Goal: Information Seeking & Learning: Learn about a topic

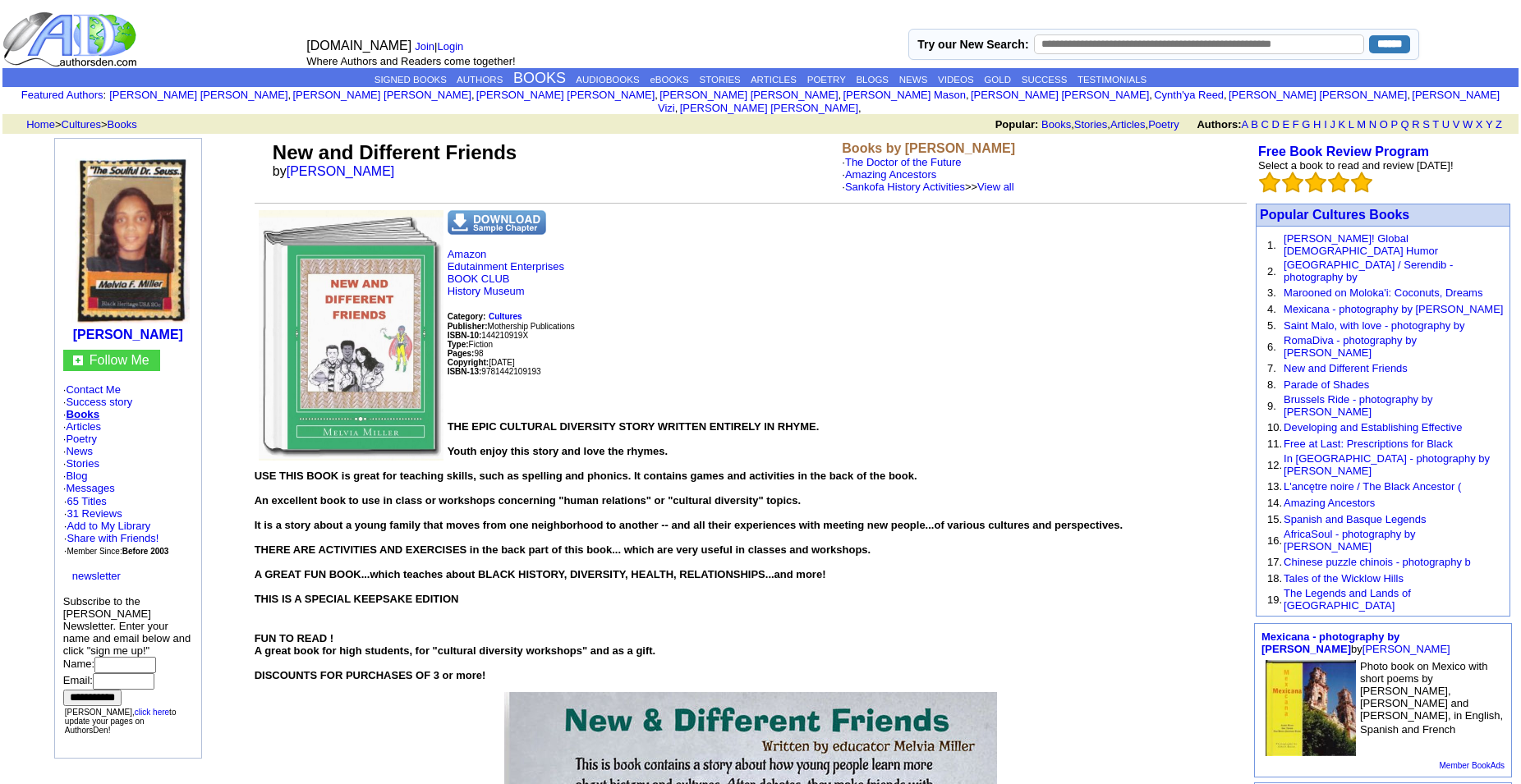
click at [149, 223] on img at bounding box center [128, 237] width 123 height 173
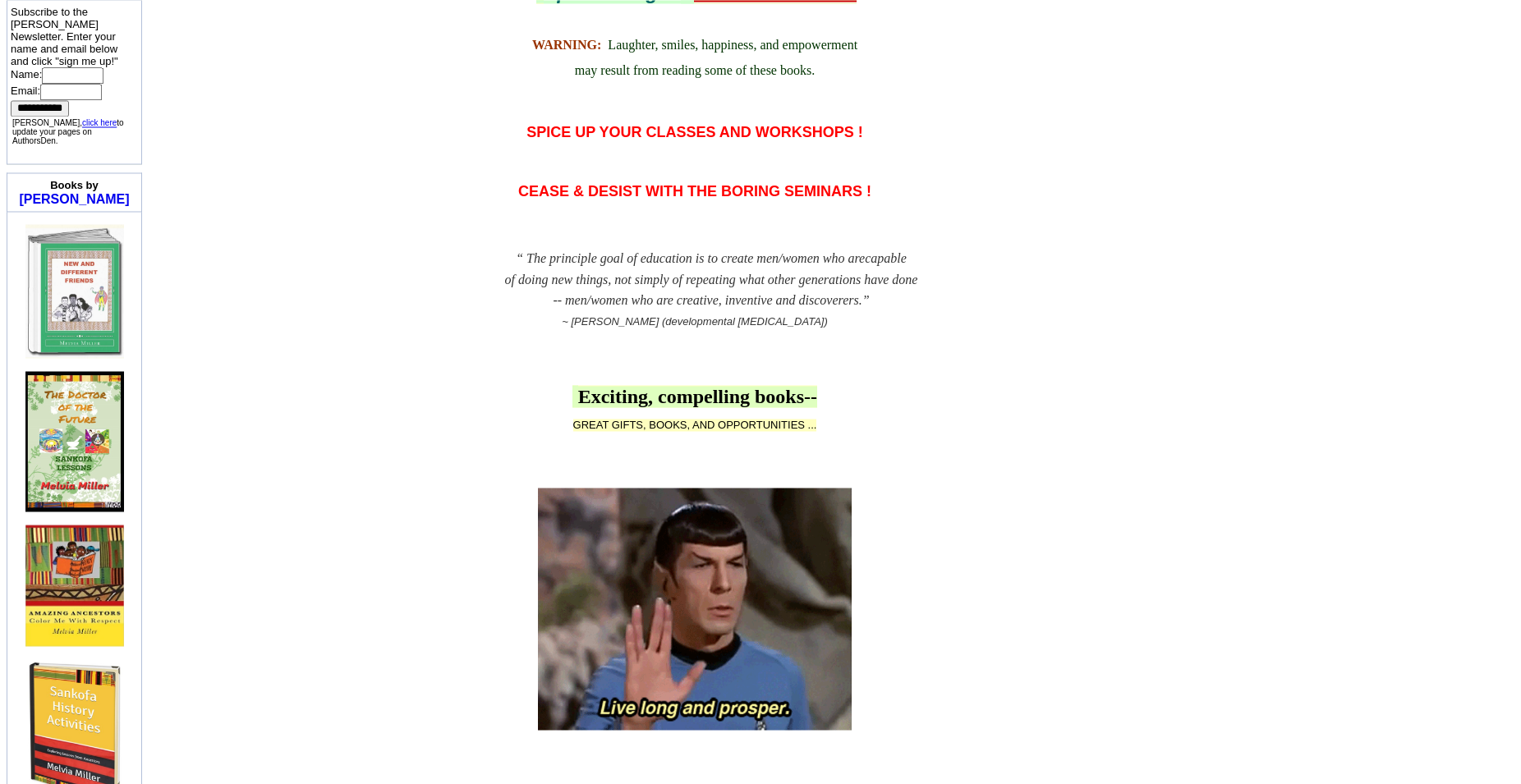
scroll to position [633, 0]
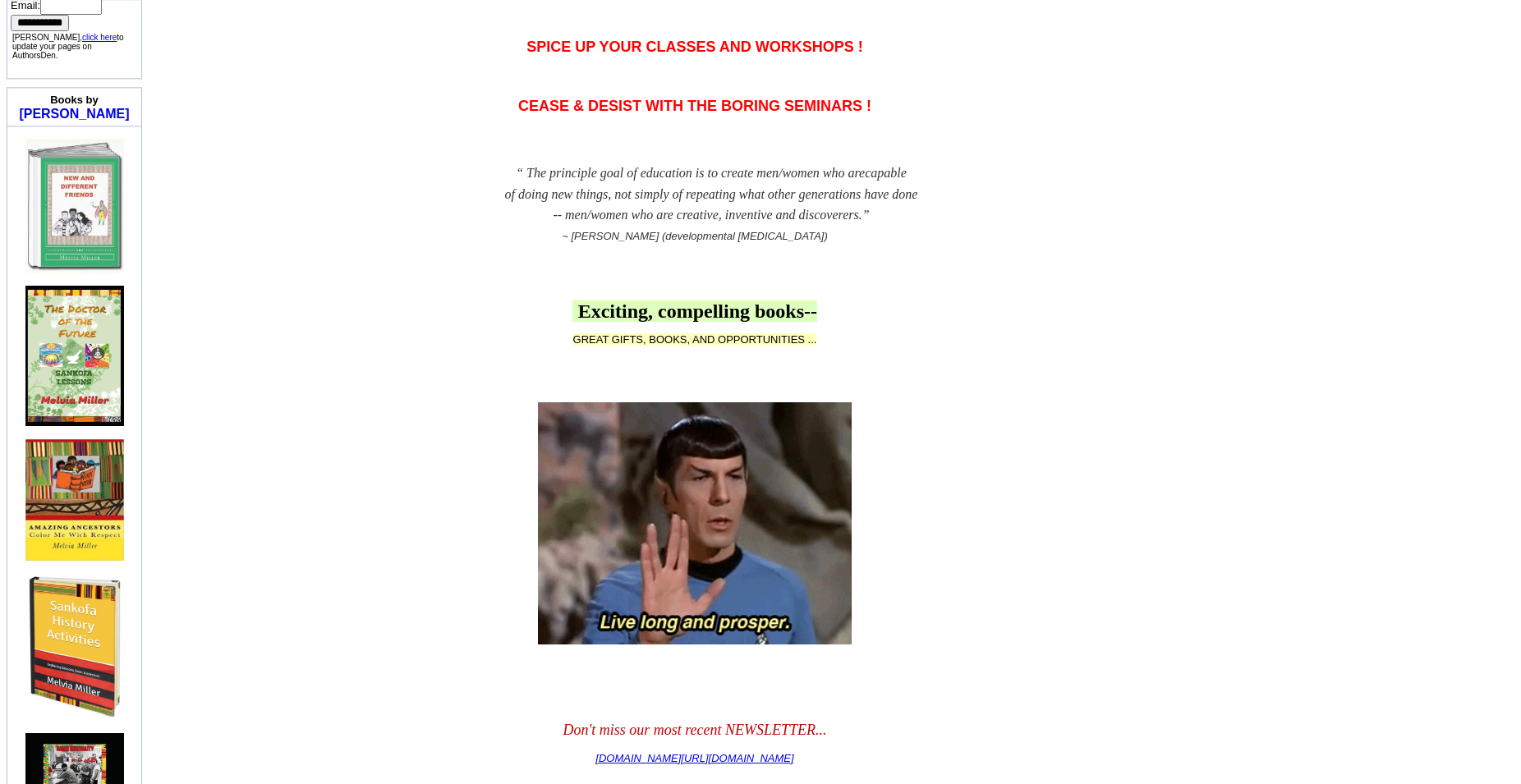
click at [72, 389] on img at bounding box center [74, 355] width 98 height 140
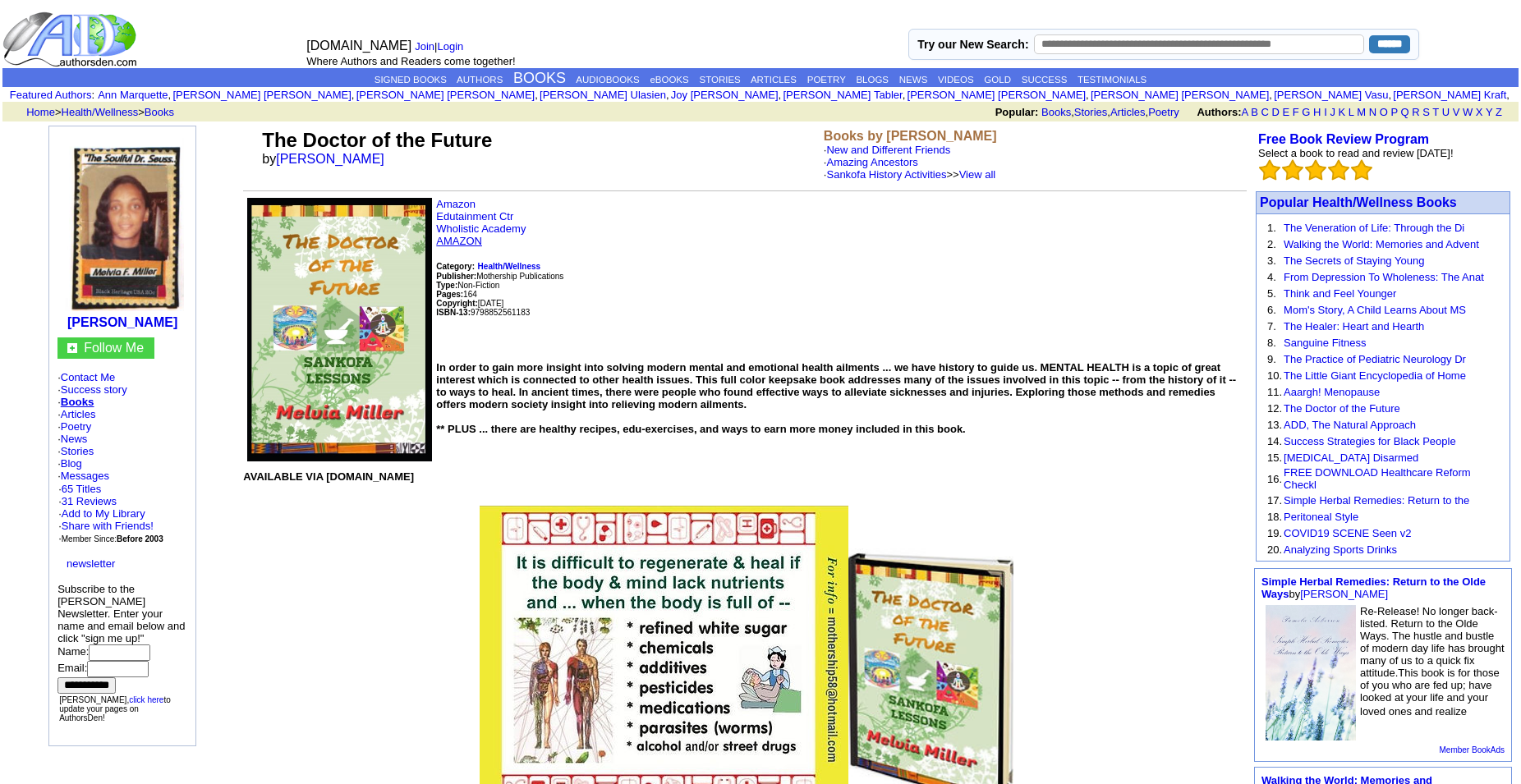
click at [475, 247] on link "AMAZON" at bounding box center [459, 240] width 46 height 12
click at [98, 495] on link "65 Titles" at bounding box center [81, 489] width 39 height 12
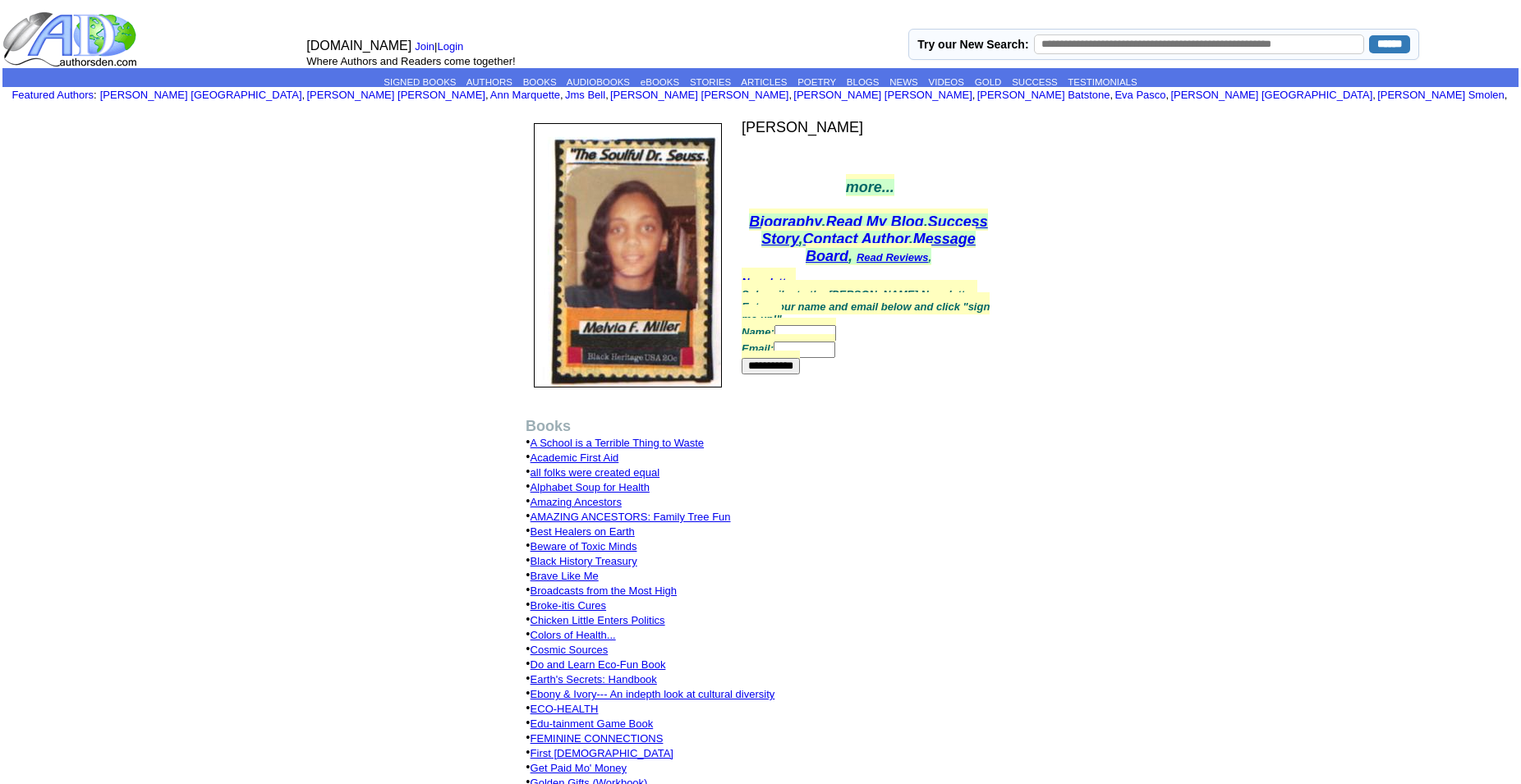
drag, startPoint x: 649, startPoint y: 680, endPoint x: 674, endPoint y: 674, distance: 25.7
click at [648, 680] on link "Earth's Secrets: Handbook" at bounding box center [594, 679] width 127 height 12
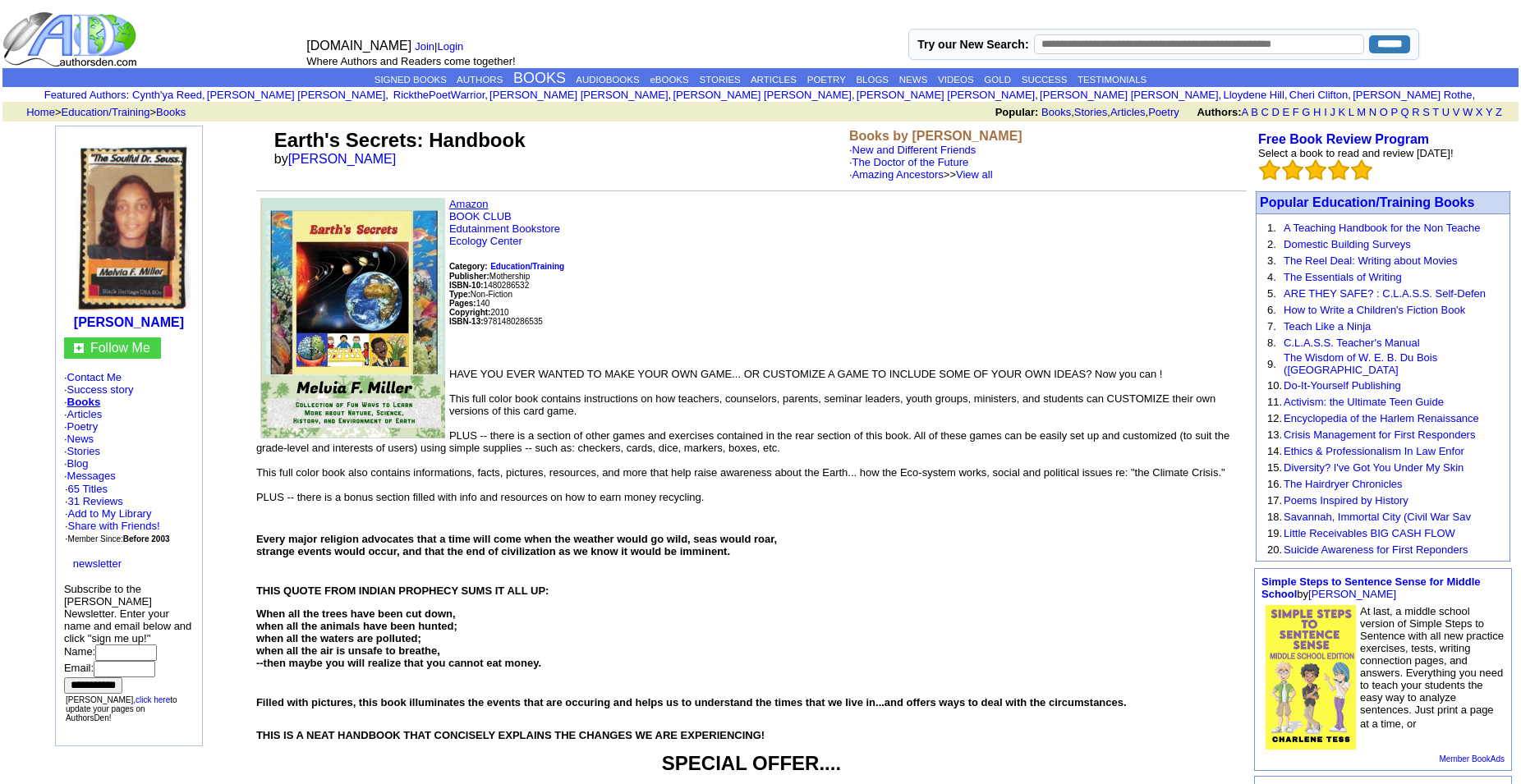
click at [477, 211] on link "Amazon" at bounding box center [468, 204] width 39 height 12
